Goal: Check status: Check status

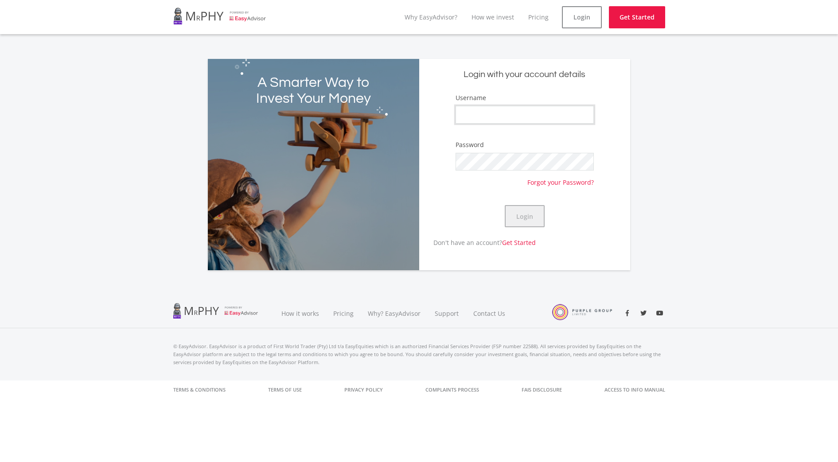
type input "CebisileBosman"
click at [533, 224] on button "Login" at bounding box center [525, 216] width 40 height 22
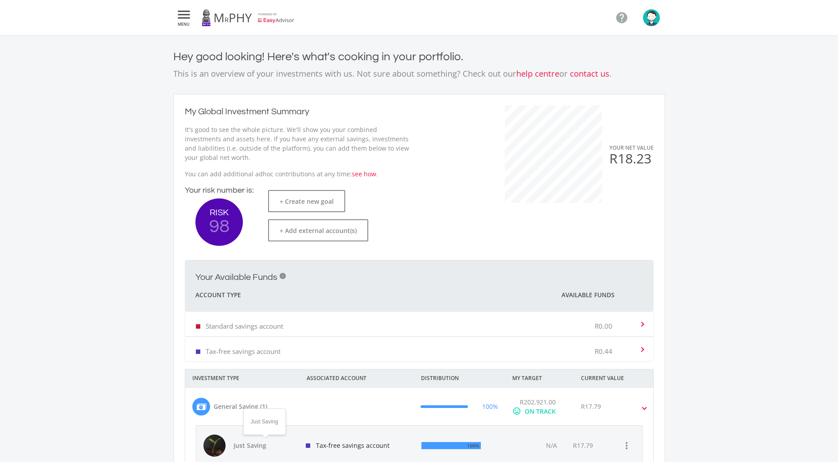
click at [257, 442] on span "Just Saving" at bounding box center [264, 445] width 62 height 9
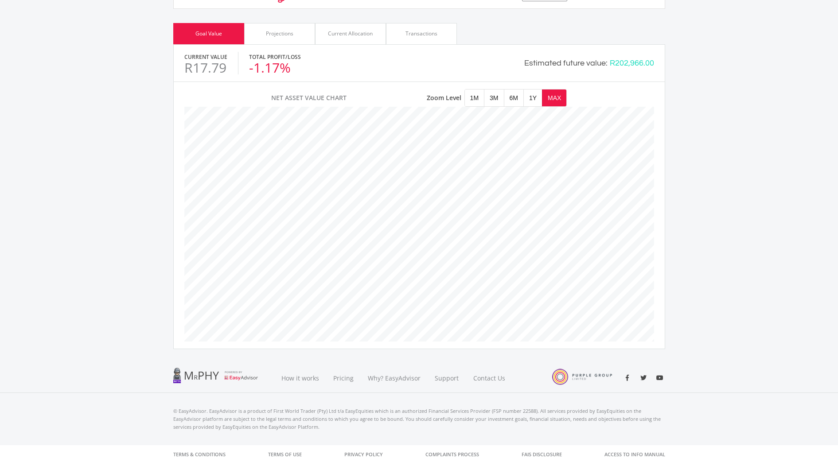
scroll to position [332, 0]
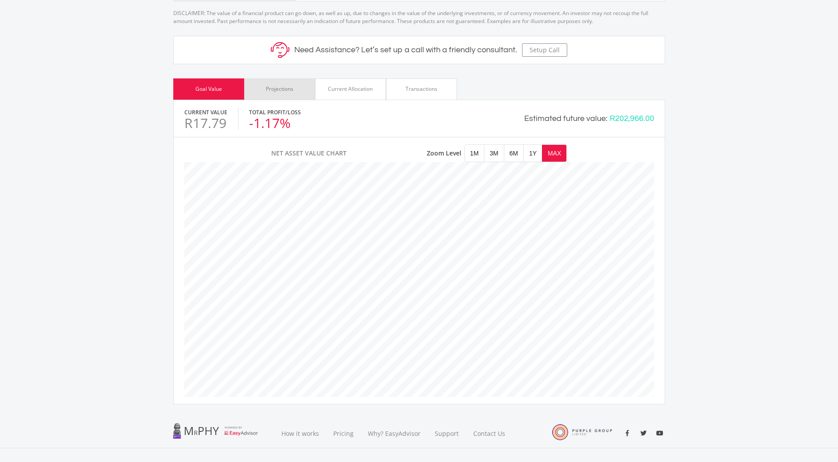
click at [293, 85] on div "Projections" at bounding box center [279, 88] width 71 height 21
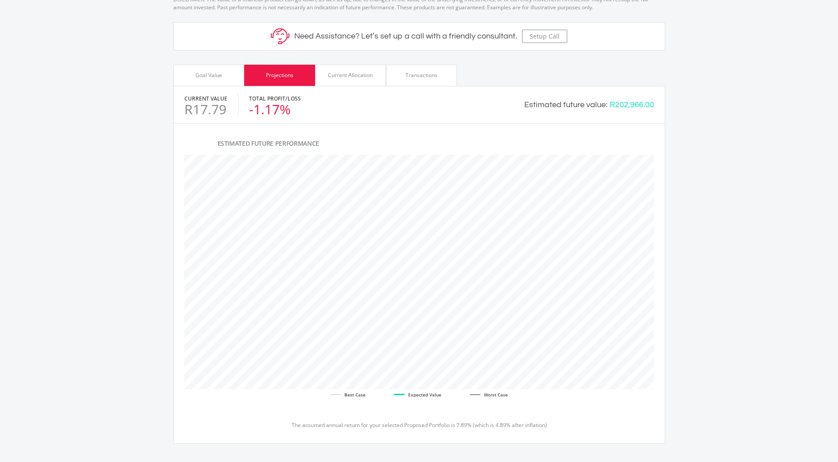
scroll to position [373, 0]
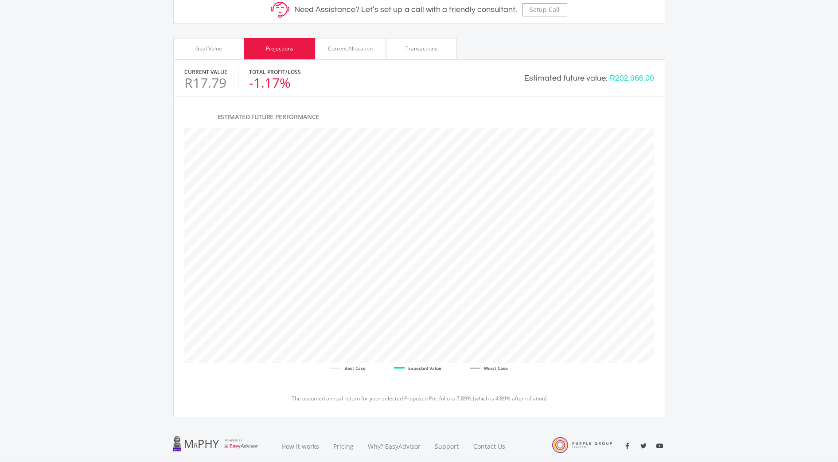
click at [203, 45] on div "Goal Value" at bounding box center [208, 49] width 27 height 8
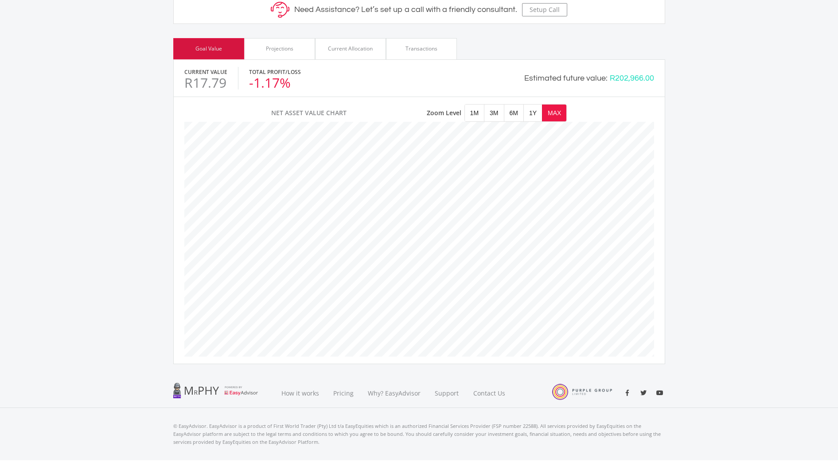
scroll to position [253, 470]
click at [321, 40] on div "Current Allocation" at bounding box center [350, 48] width 71 height 21
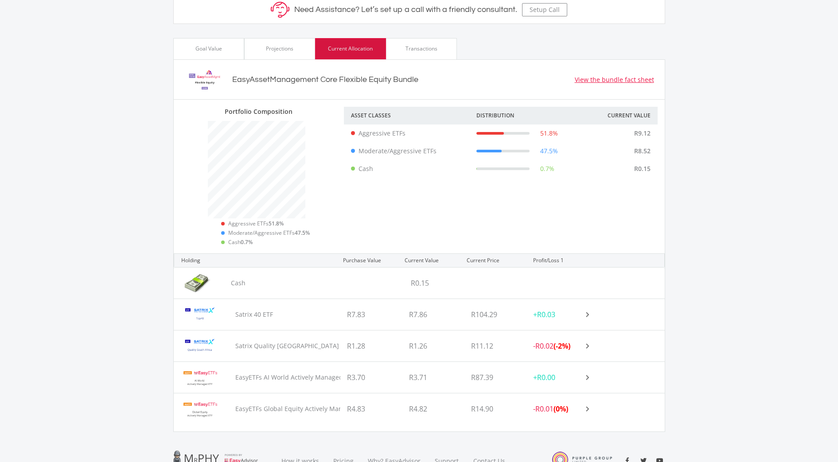
scroll to position [140, 164]
click at [751, 215] on ee-goal-view "chevron_left Dashboard mode_edit Recommended Investment EasyAssetManagement Cor…" at bounding box center [419, 54] width 838 height 783
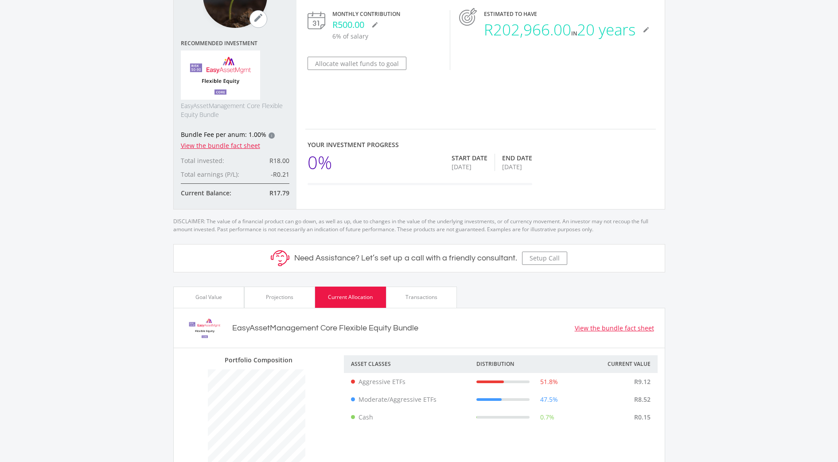
scroll to position [96, 0]
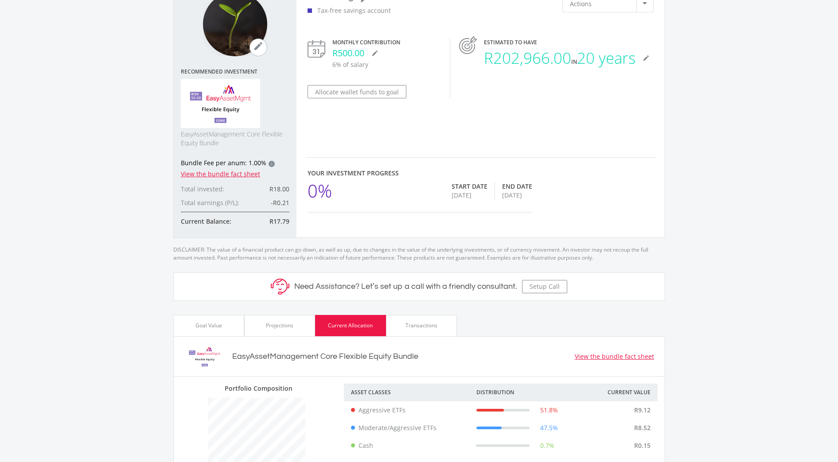
click at [428, 332] on div "Transactions" at bounding box center [421, 325] width 71 height 21
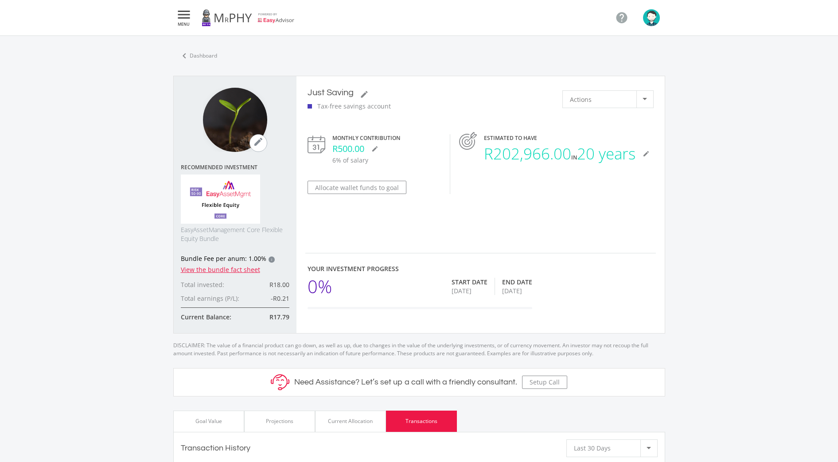
scroll to position [332, 0]
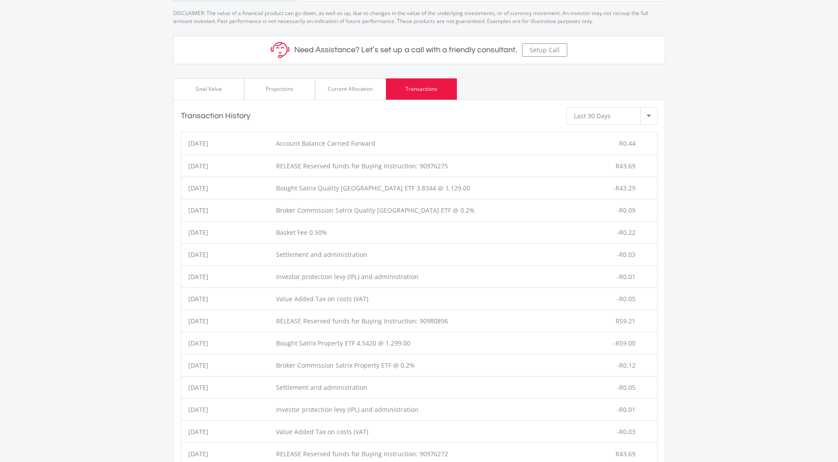
click at [284, 92] on div "Projections" at bounding box center [279, 89] width 27 height 8
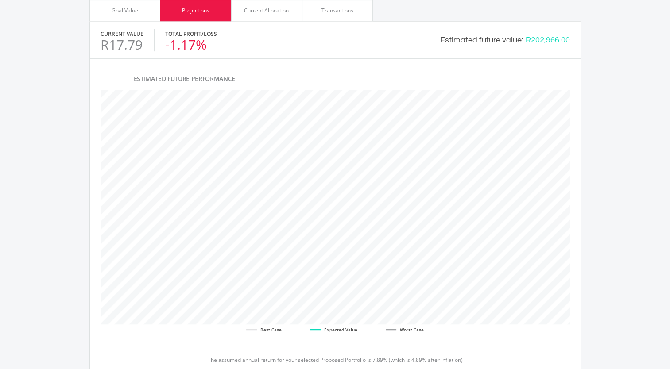
scroll to position [408, 0]
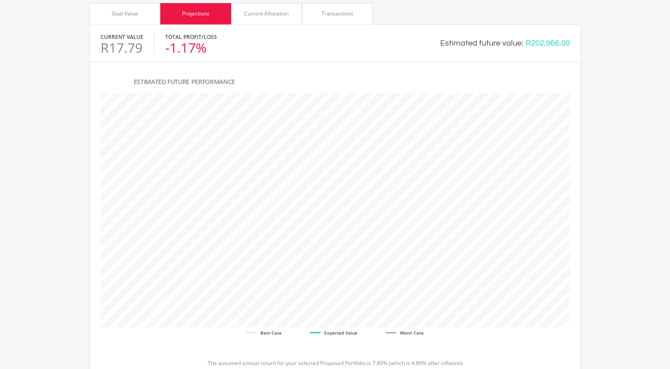
click at [133, 19] on div "Goal Value" at bounding box center [124, 13] width 71 height 21
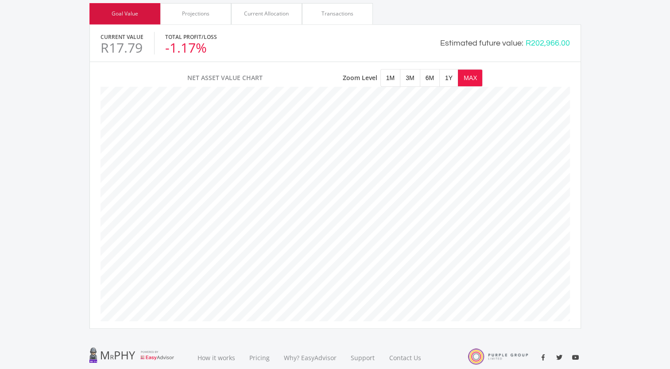
scroll to position [252, 470]
click at [192, 11] on div "Projections" at bounding box center [195, 14] width 27 height 8
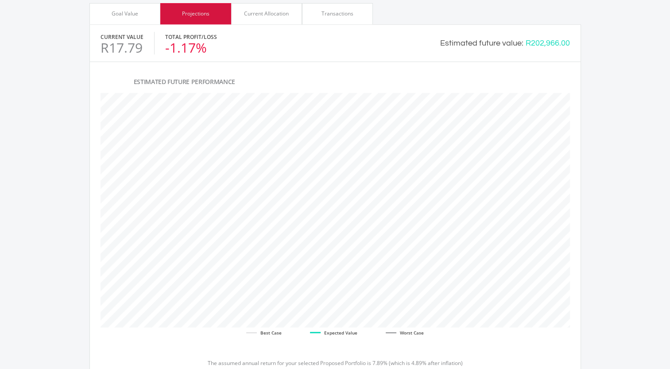
scroll to position [319, 491]
click at [262, 12] on div "Current Allocation" at bounding box center [266, 14] width 45 height 8
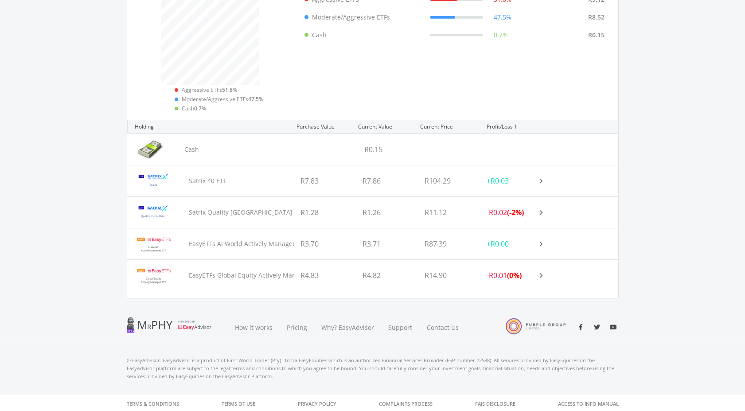
scroll to position [507, 0]
